Goal: Register for event/course

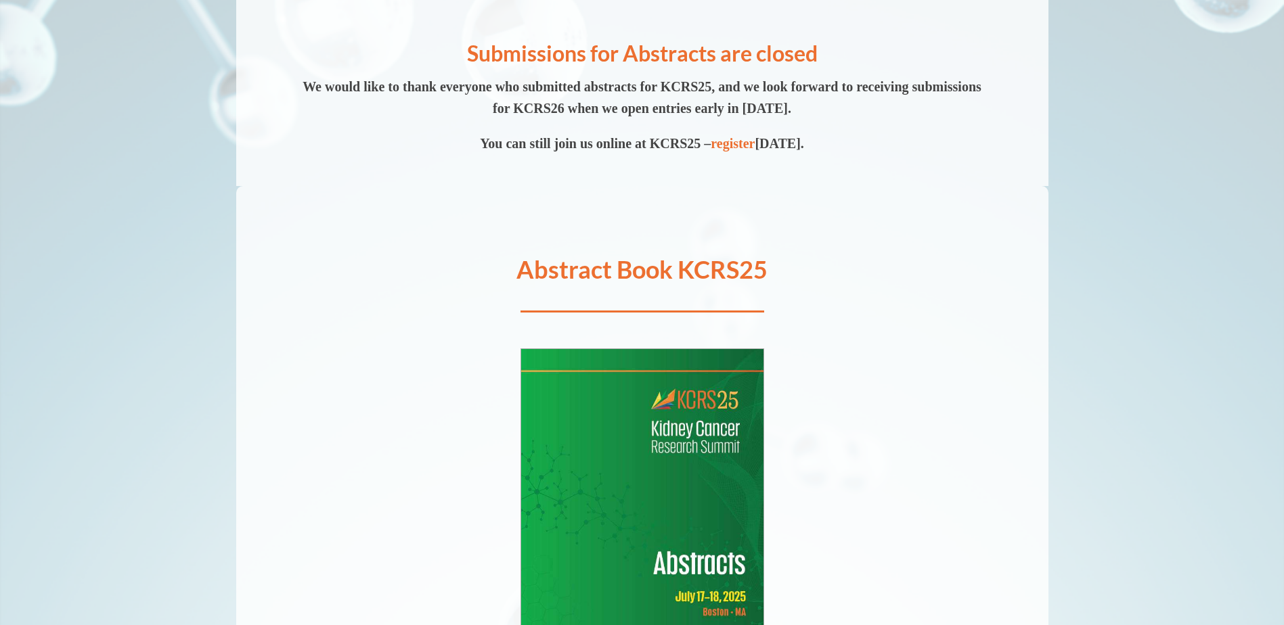
scroll to position [160, 0]
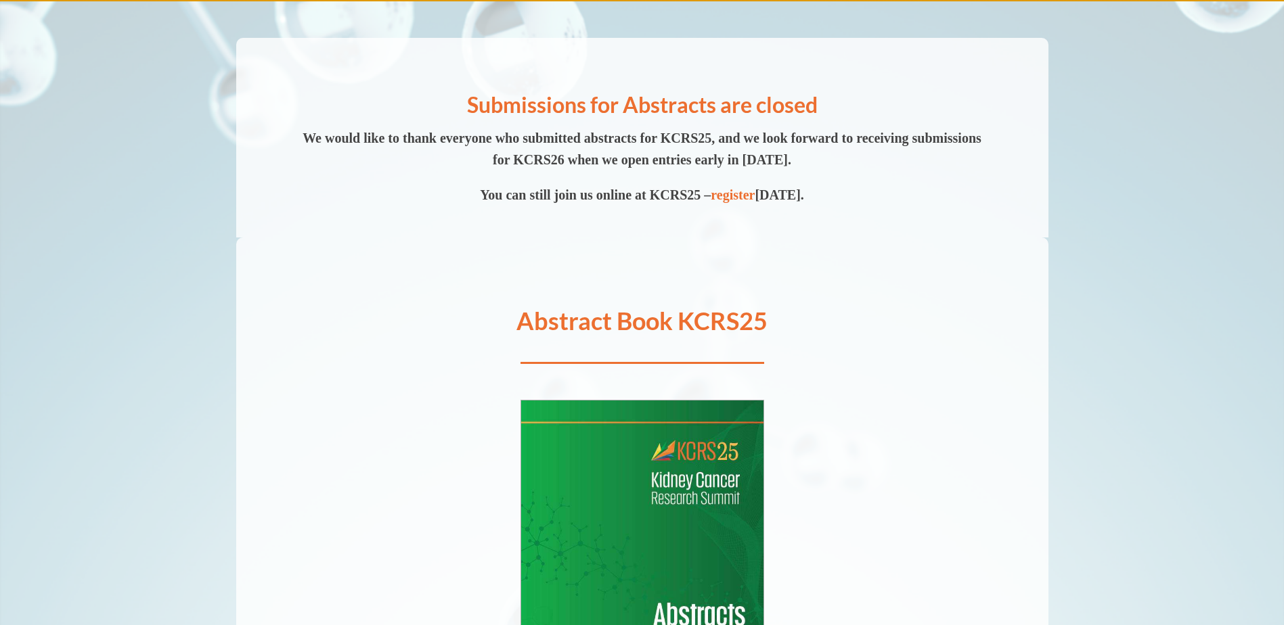
click at [859, 159] on span "We would like to thank everyone who submitted abstracts for KCRS25, and we look…" at bounding box center [641, 149] width 679 height 37
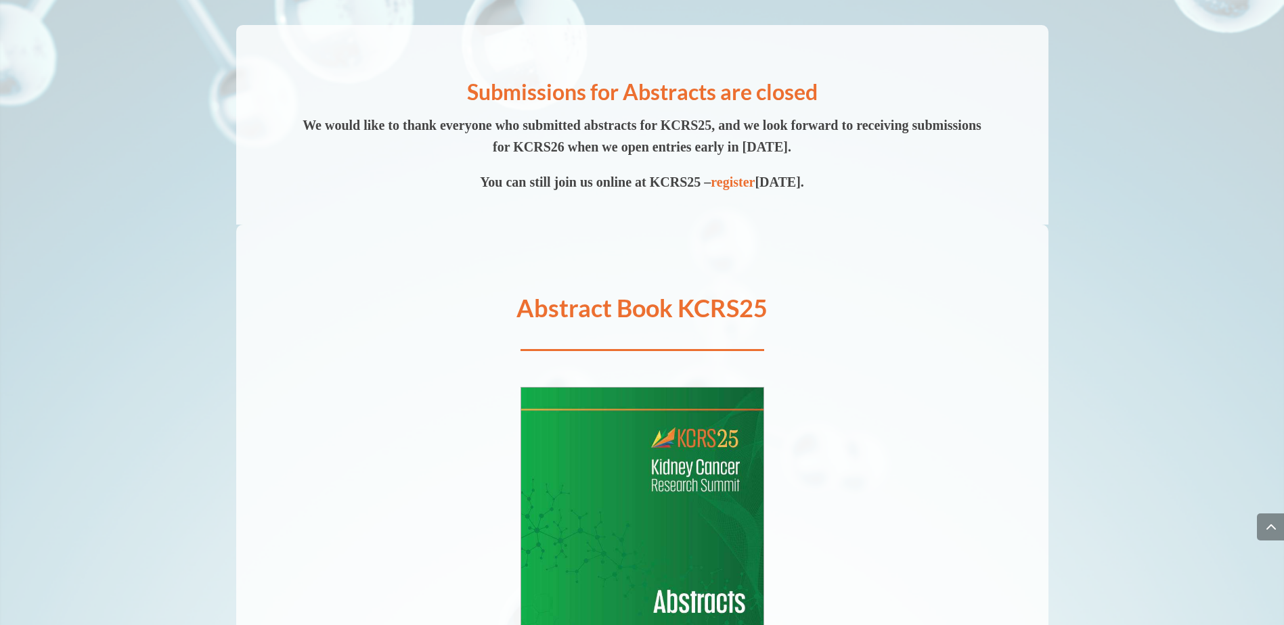
scroll to position [0, 0]
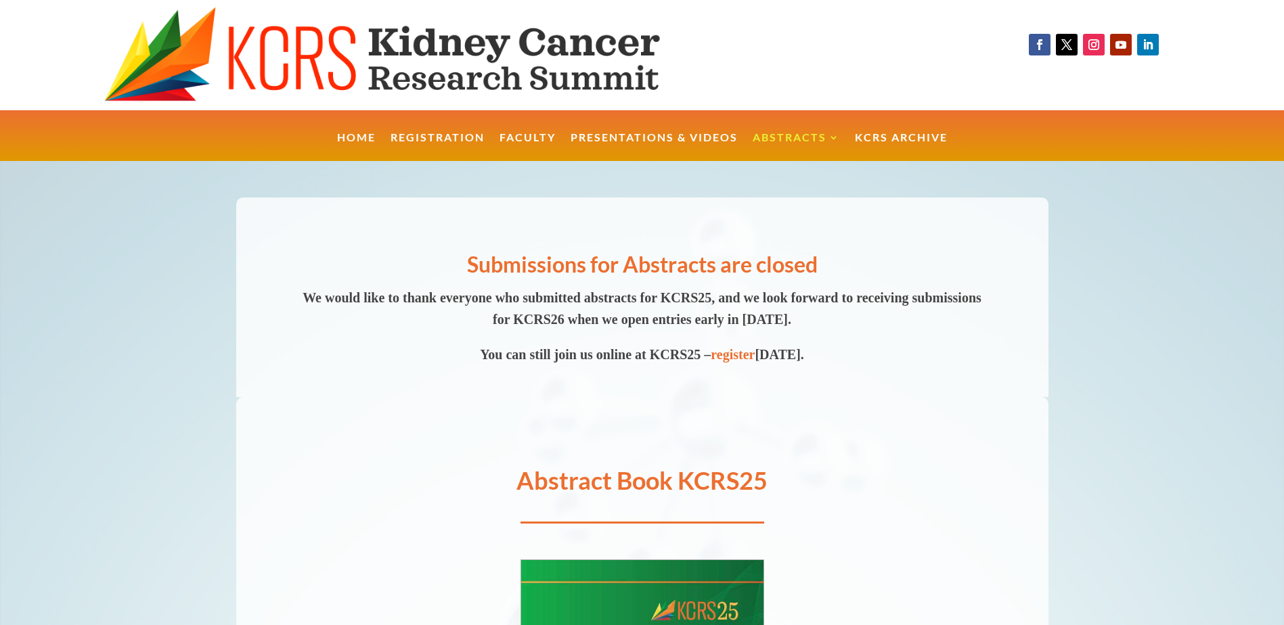
click at [398, 43] on img at bounding box center [416, 55] width 624 height 97
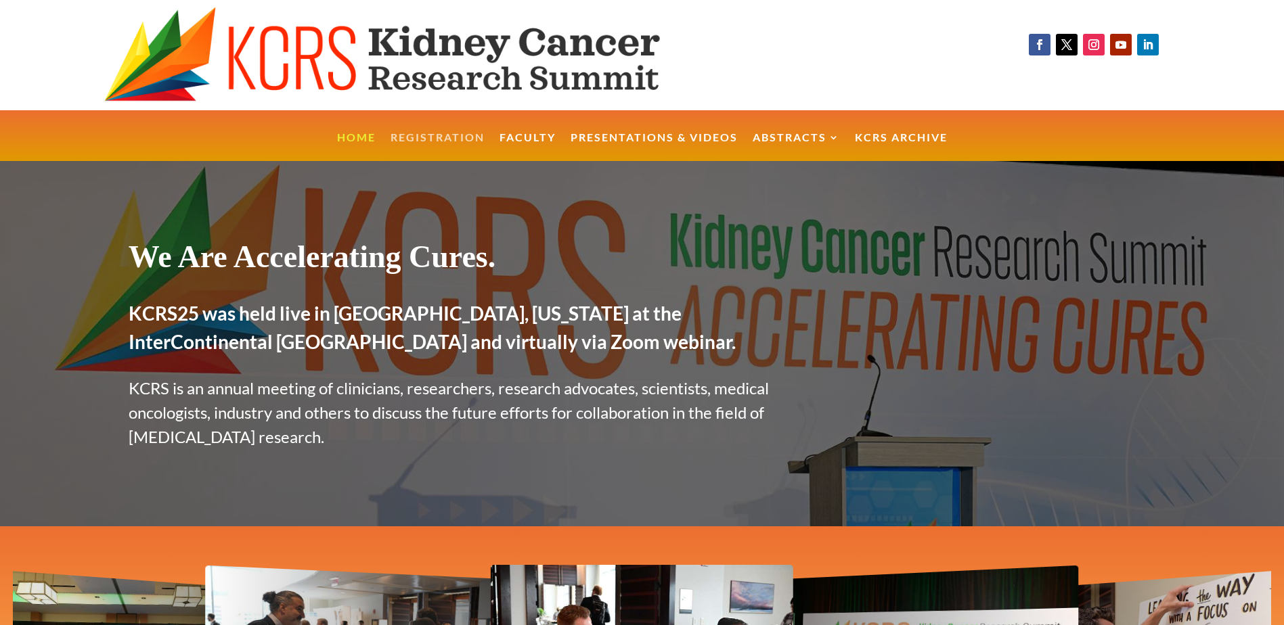
click at [437, 137] on link "Registration" at bounding box center [437, 147] width 94 height 29
